Goal: Task Accomplishment & Management: Manage account settings

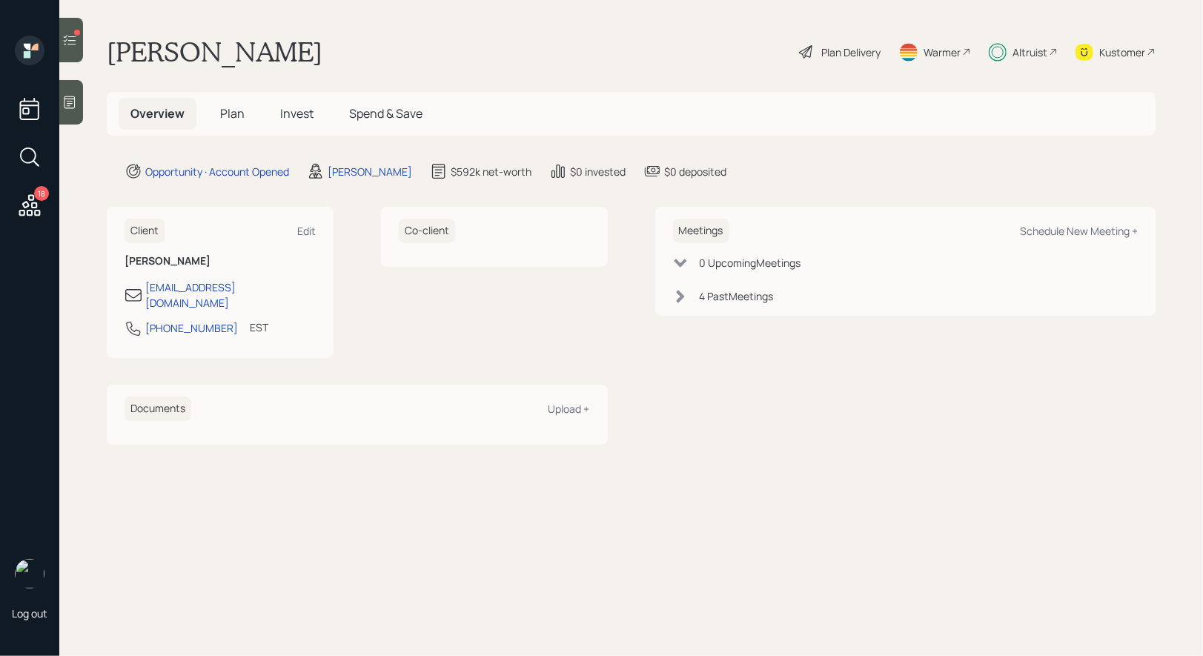
click at [302, 113] on span "Invest" at bounding box center [296, 113] width 33 height 16
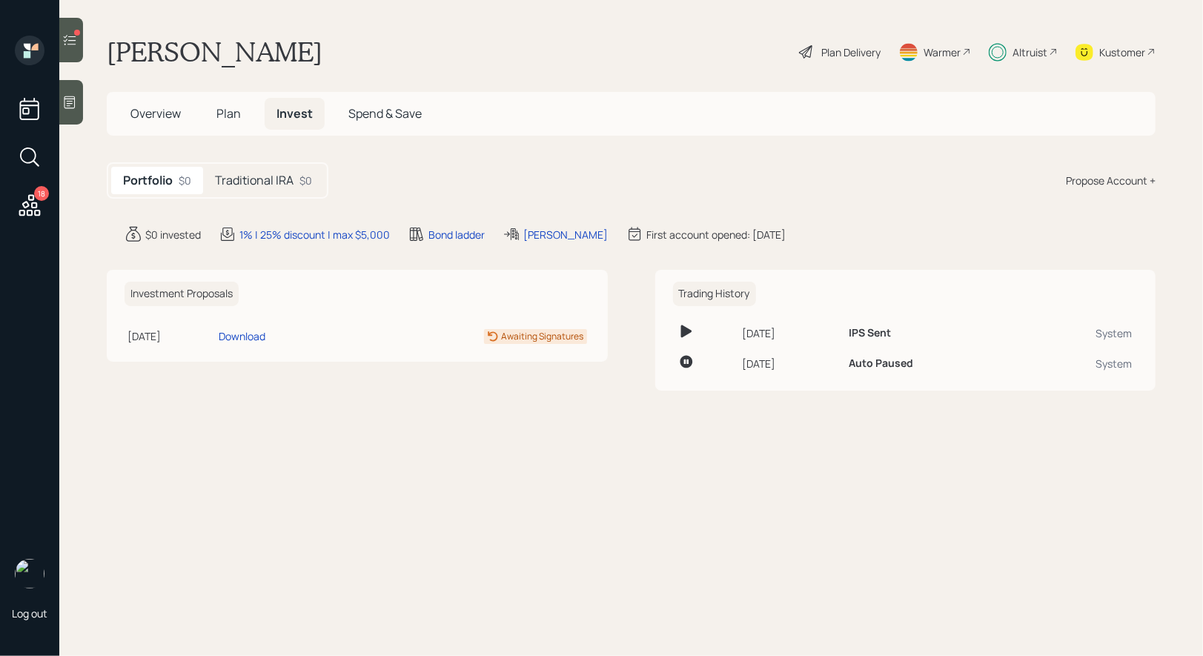
click at [268, 185] on h5 "Traditional IRA" at bounding box center [254, 181] width 79 height 14
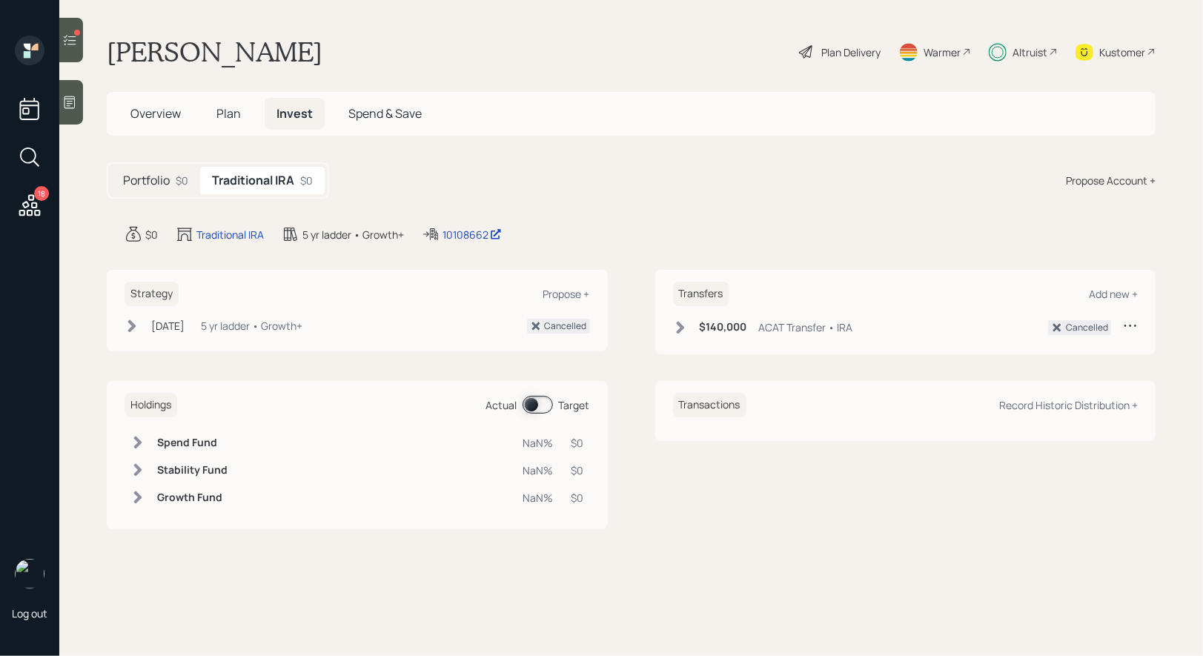
click at [161, 185] on h5 "Portfolio" at bounding box center [146, 181] width 47 height 14
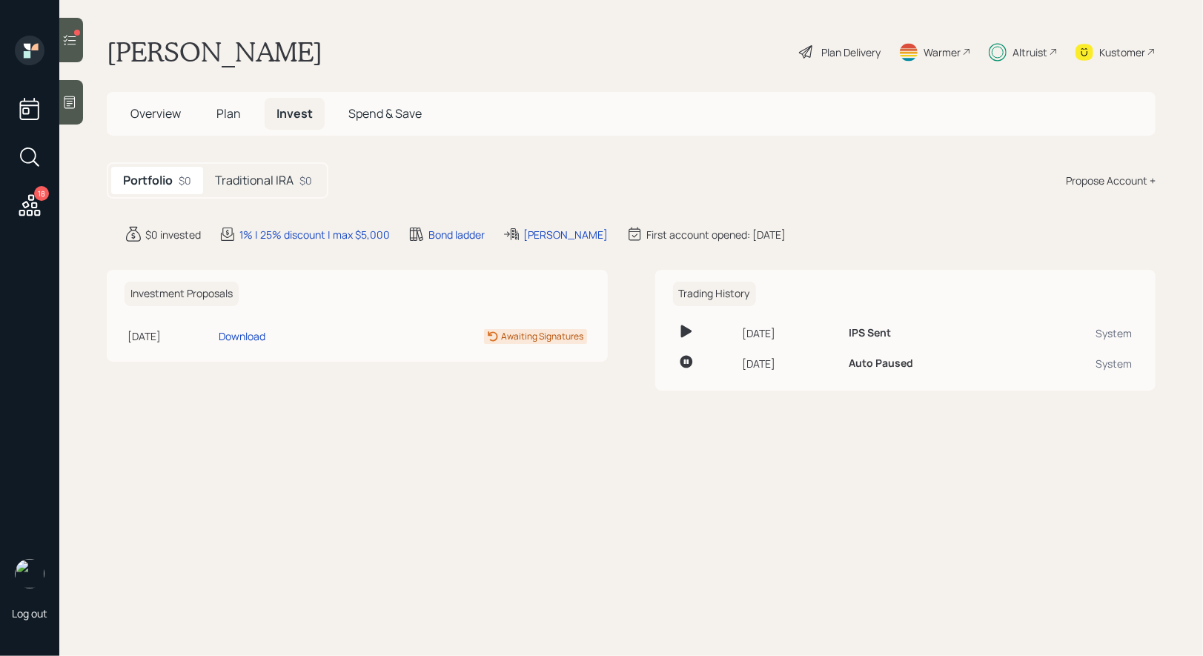
click at [69, 36] on icon at bounding box center [69, 40] width 15 height 15
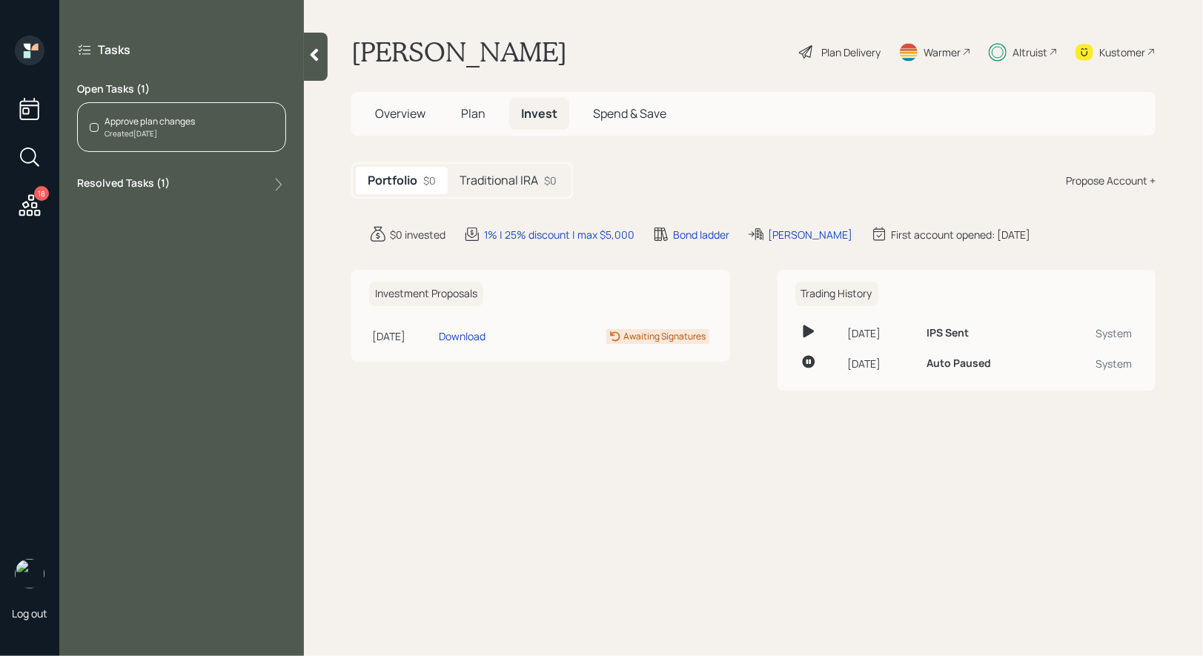
click at [129, 128] on div "Created [DATE]" at bounding box center [150, 133] width 90 height 11
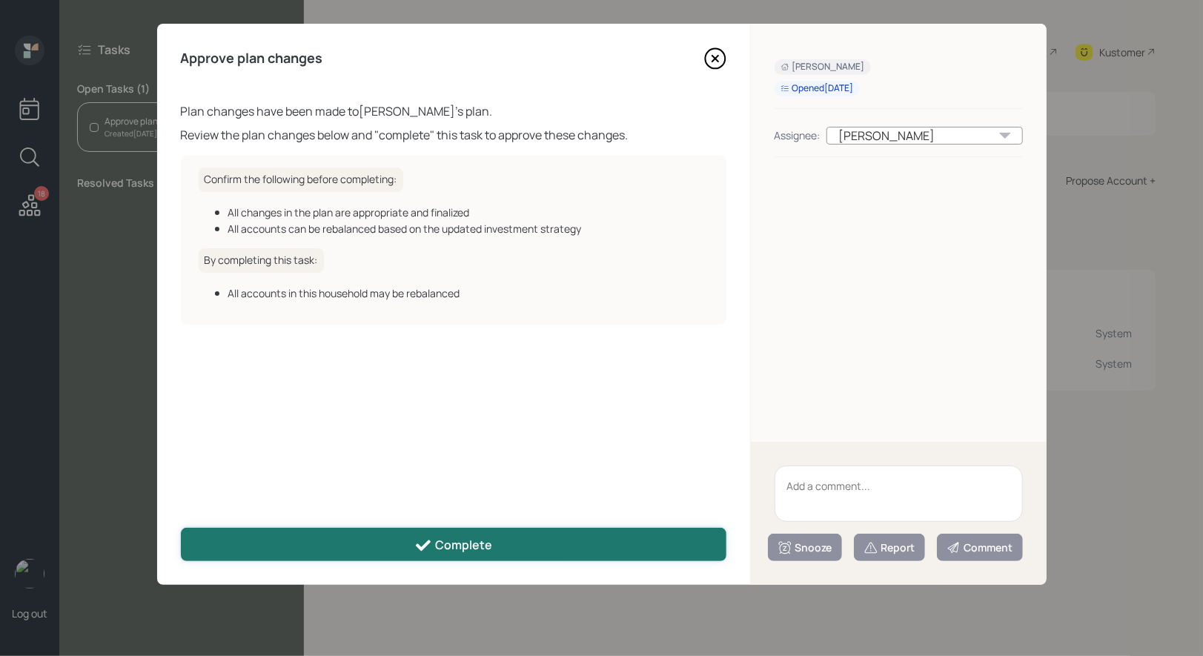
click at [479, 546] on div "Complete" at bounding box center [453, 546] width 78 height 18
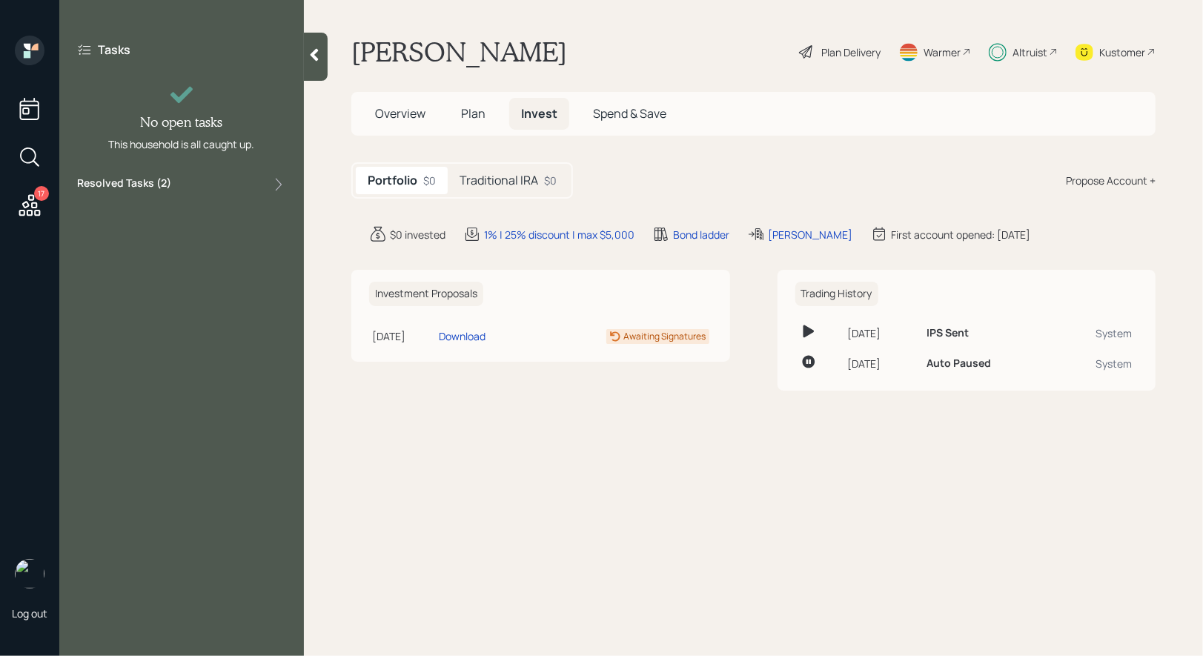
click at [31, 197] on icon at bounding box center [29, 205] width 27 height 27
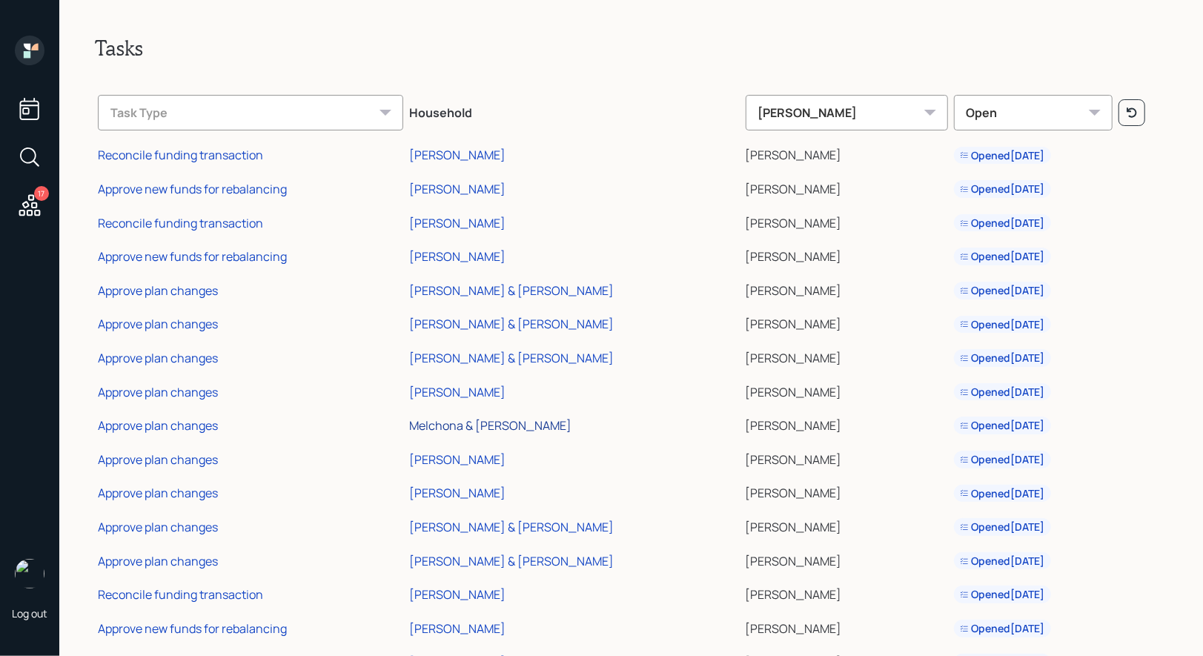
click at [482, 423] on div "Melchona & [PERSON_NAME]" at bounding box center [490, 425] width 162 height 16
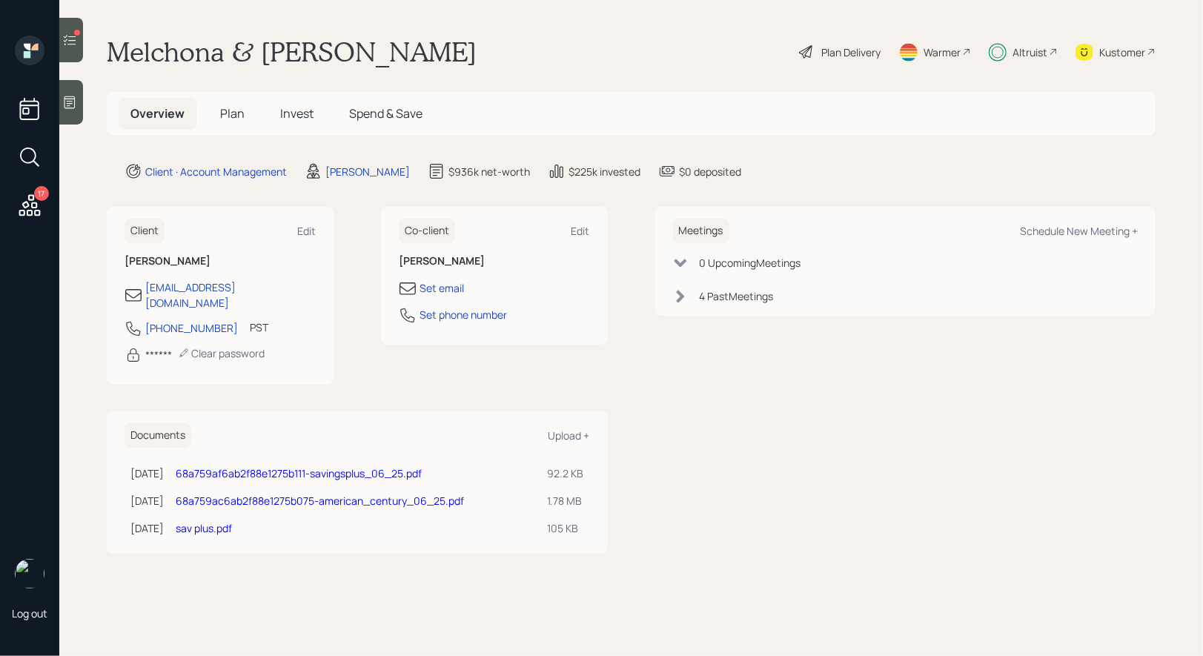
click at [231, 116] on span "Plan" at bounding box center [232, 113] width 24 height 16
